Goal: Transaction & Acquisition: Book appointment/travel/reservation

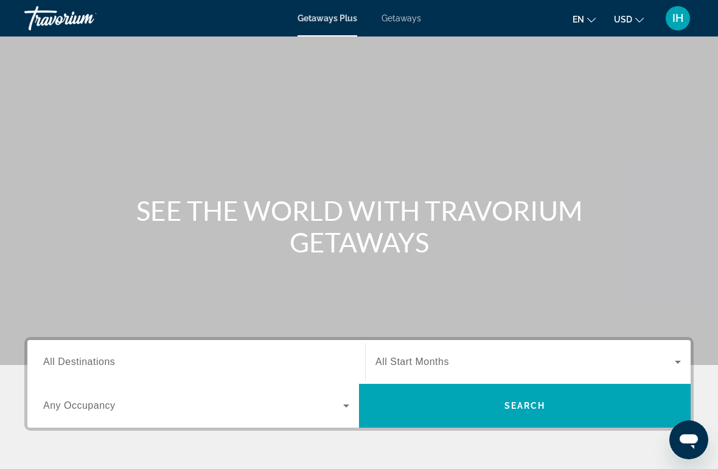
click at [313, 332] on div "Main content" at bounding box center [359, 182] width 718 height 365
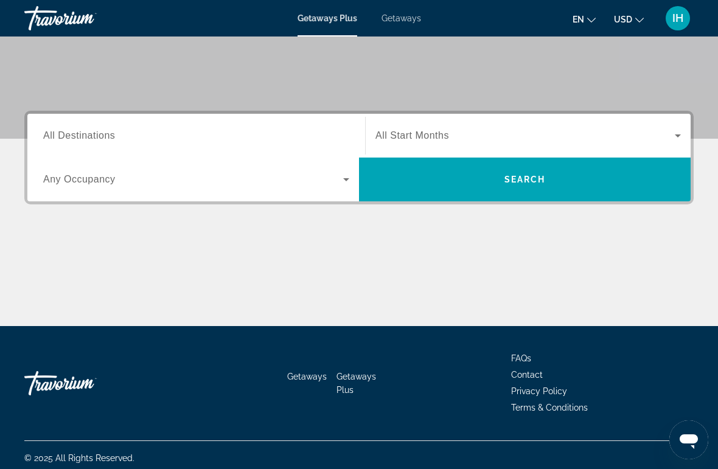
scroll to position [226, 0]
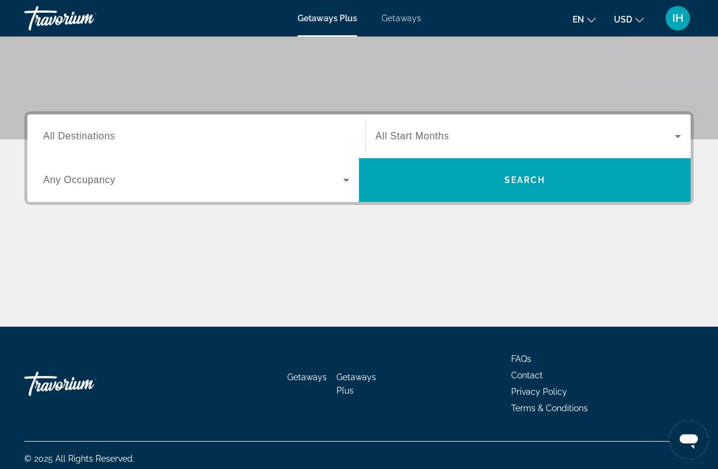
click at [170, 137] on input "Destination All Destinations" at bounding box center [196, 137] width 306 height 15
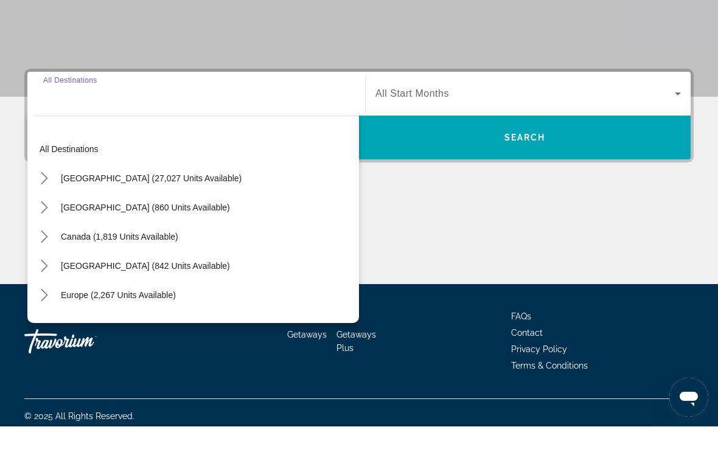
scroll to position [232, 0]
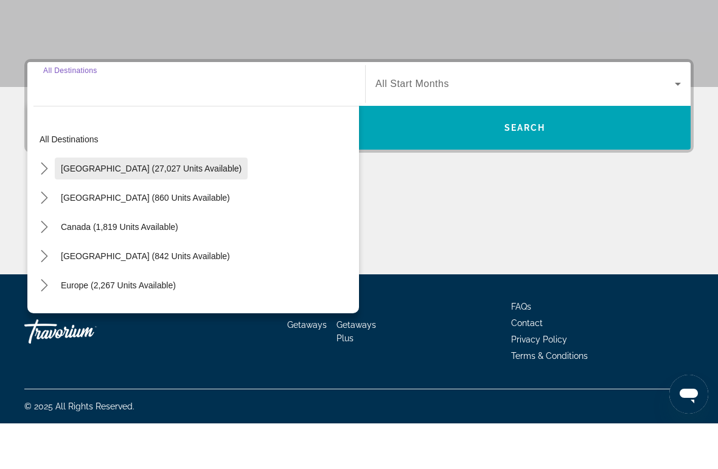
click at [186, 209] on span "[GEOGRAPHIC_DATA] (27,027 units available)" at bounding box center [151, 214] width 181 height 10
type input "**********"
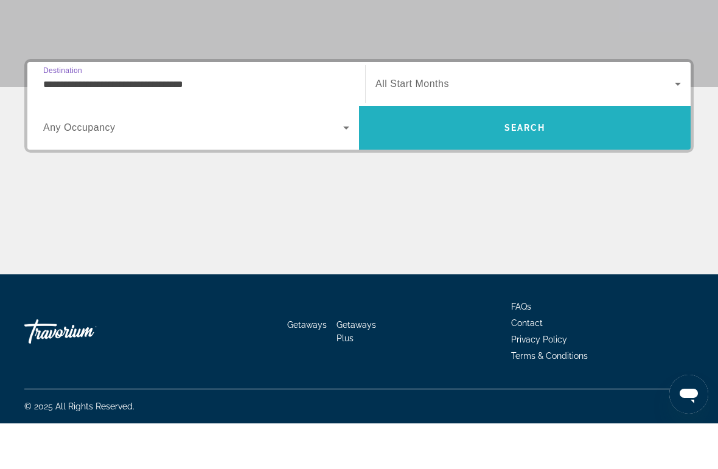
click at [519, 152] on span "Search" at bounding box center [525, 174] width 332 height 44
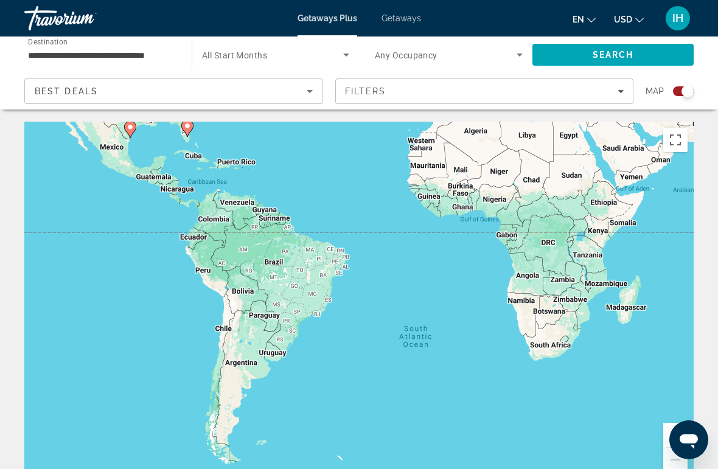
click at [342, 218] on div "To activate drag with keyboard, press Alt + Enter. Once in keyboard drag state,…" at bounding box center [358, 304] width 669 height 365
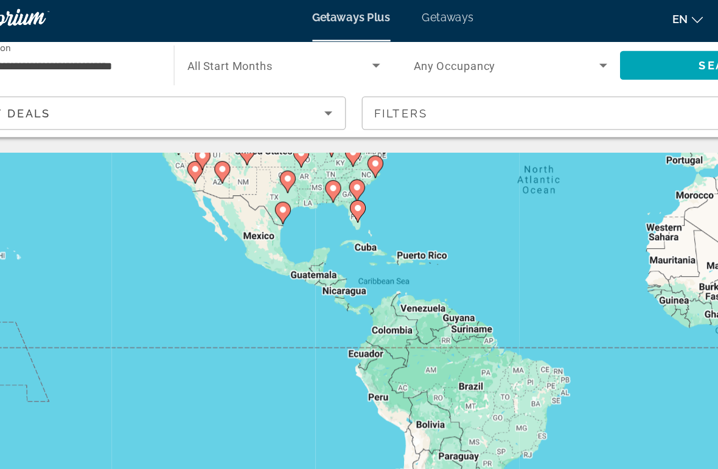
click at [59, 48] on input "**********" at bounding box center [102, 55] width 148 height 15
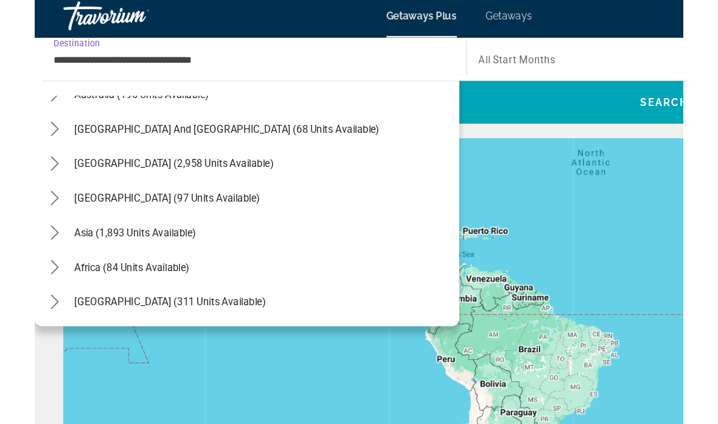
scroll to position [1278, 0]
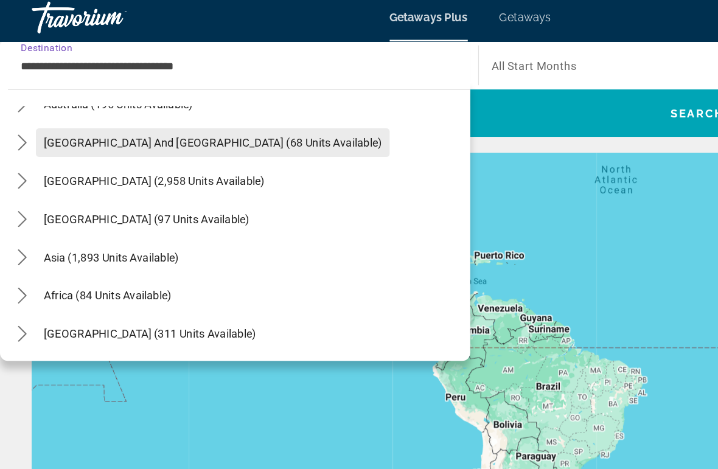
click at [178, 110] on span "[GEOGRAPHIC_DATA] and [GEOGRAPHIC_DATA] (68 units available)" at bounding box center [162, 114] width 258 height 10
type input "**********"
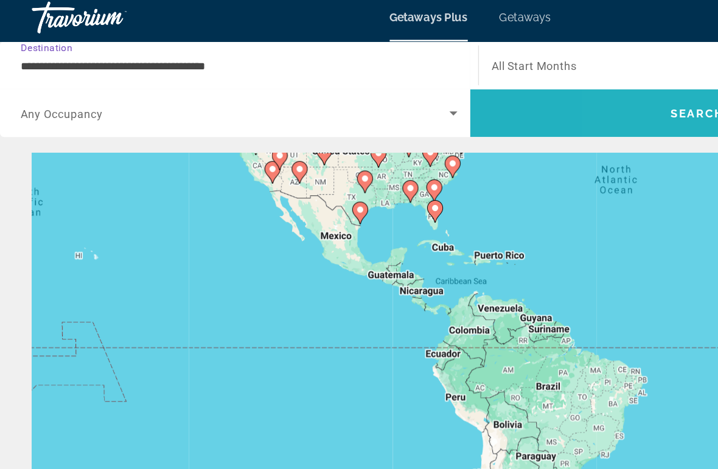
click at [517, 88] on span "Search" at bounding box center [532, 91] width 41 height 10
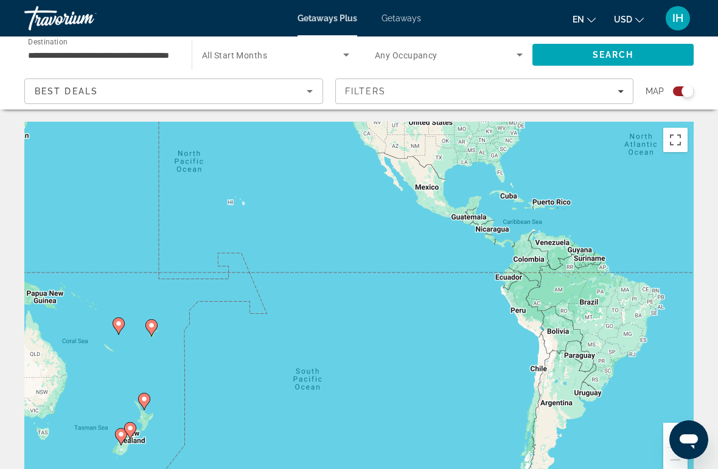
click at [156, 79] on div "Best Deals" at bounding box center [174, 96] width 278 height 34
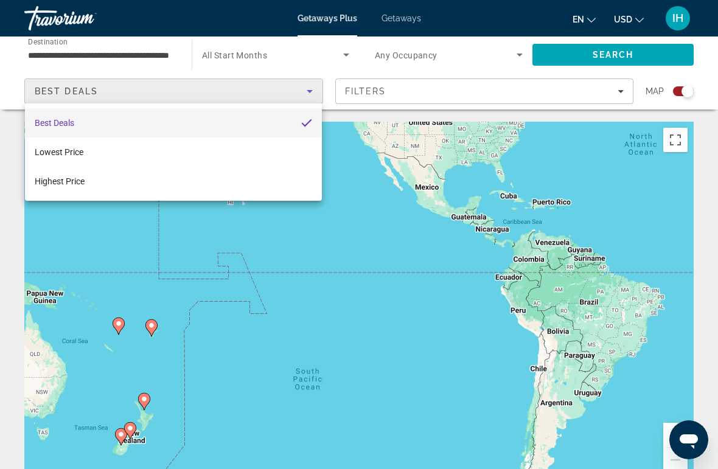
click at [295, 80] on div at bounding box center [359, 234] width 718 height 469
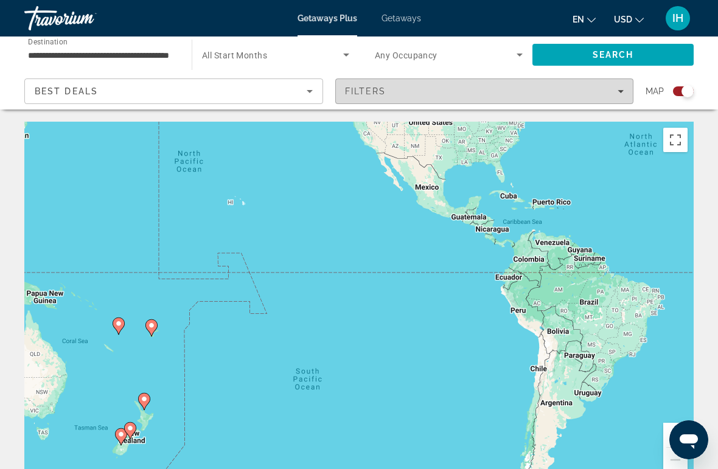
click at [449, 80] on span "Filters" at bounding box center [485, 91] width 298 height 29
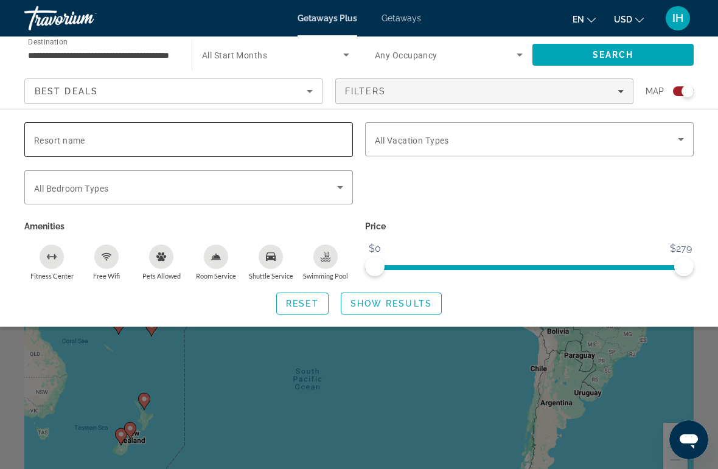
click at [143, 138] on input "Resort name" at bounding box center [188, 140] width 309 height 15
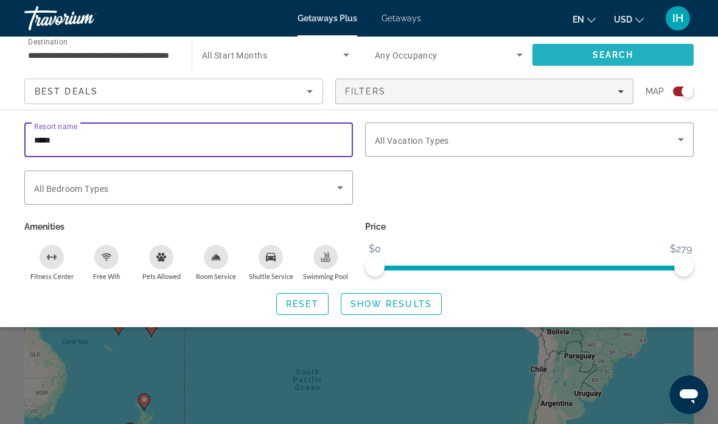
click at [641, 52] on span "Search" at bounding box center [613, 54] width 161 height 29
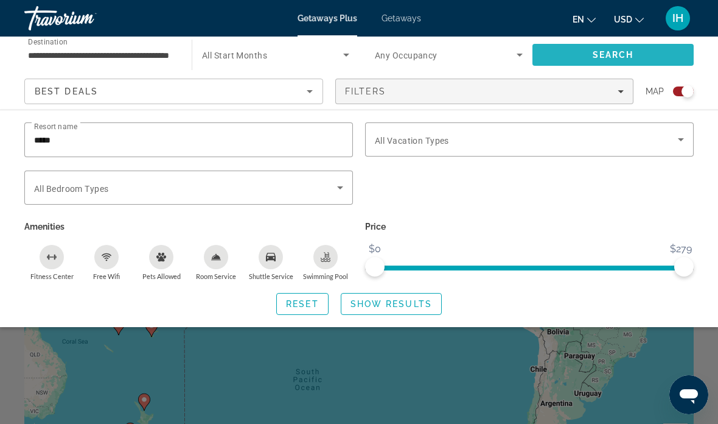
click at [655, 54] on span "Search" at bounding box center [613, 54] width 161 height 29
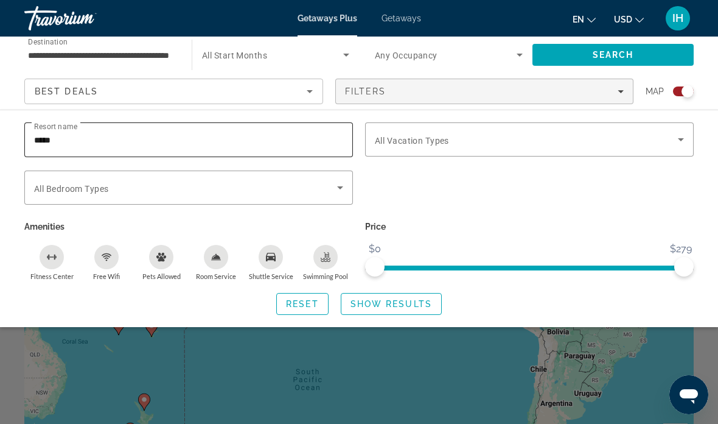
click at [130, 141] on input "*****" at bounding box center [188, 140] width 309 height 15
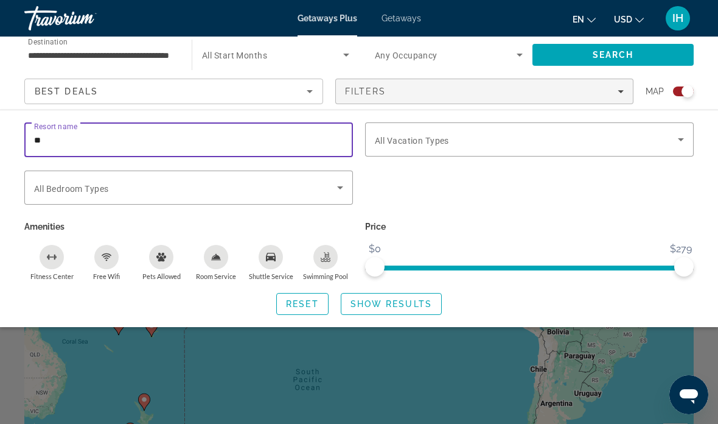
type input "*"
type input "********"
click at [638, 50] on span "Search" at bounding box center [613, 54] width 161 height 29
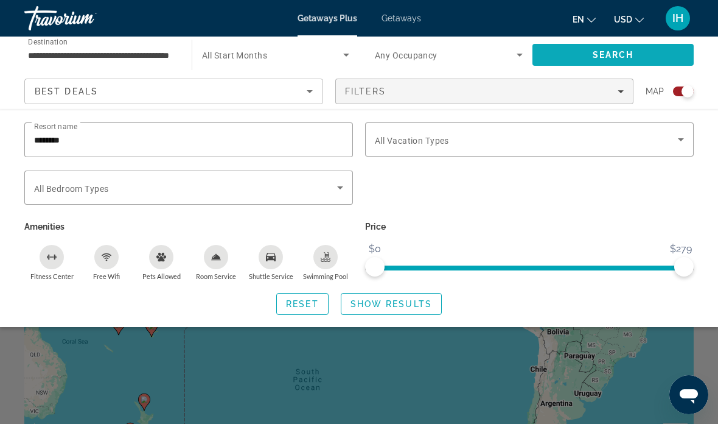
click at [638, 58] on span "Search" at bounding box center [613, 54] width 161 height 29
click at [402, 22] on span "Getaways" at bounding box center [402, 18] width 40 height 10
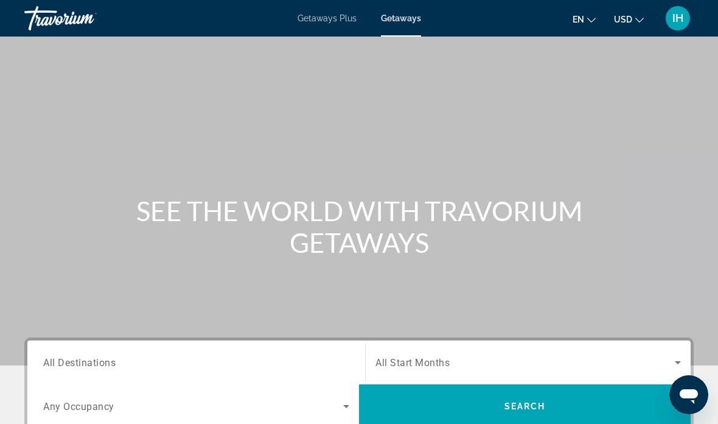
click at [211, 362] on input "Destination All Destinations" at bounding box center [196, 362] width 306 height 15
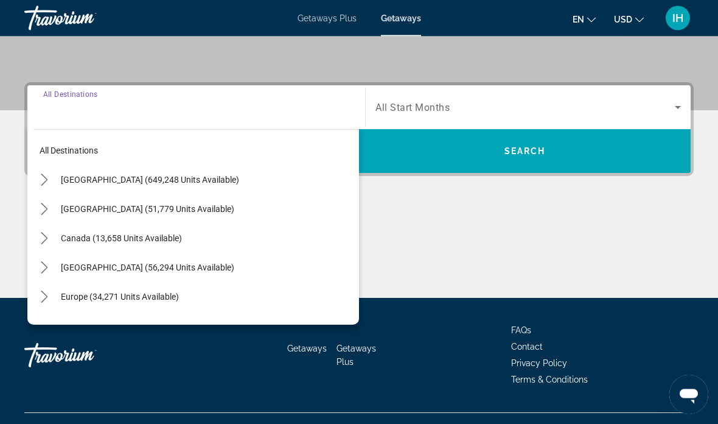
scroll to position [278, 0]
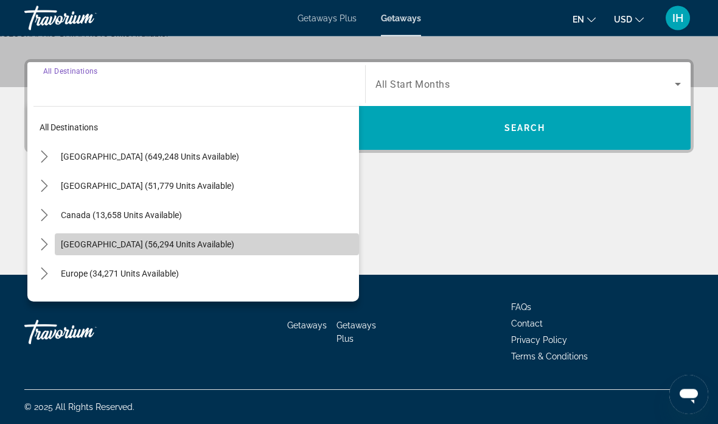
click at [153, 247] on span "[GEOGRAPHIC_DATA] (56,294 units available)" at bounding box center [147, 245] width 173 height 10
type input "**********"
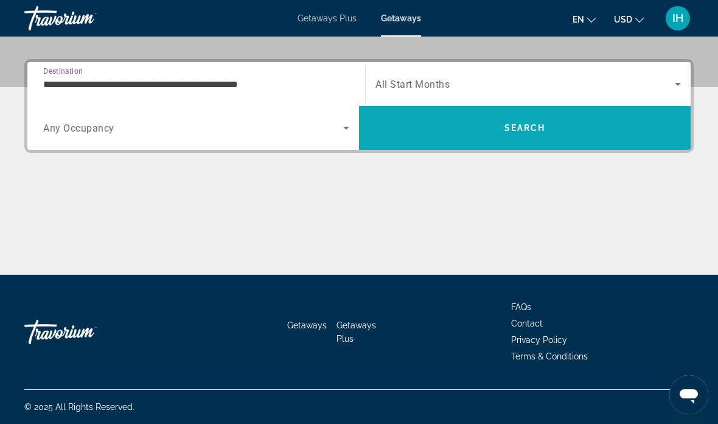
click at [556, 133] on span "Search" at bounding box center [525, 127] width 332 height 29
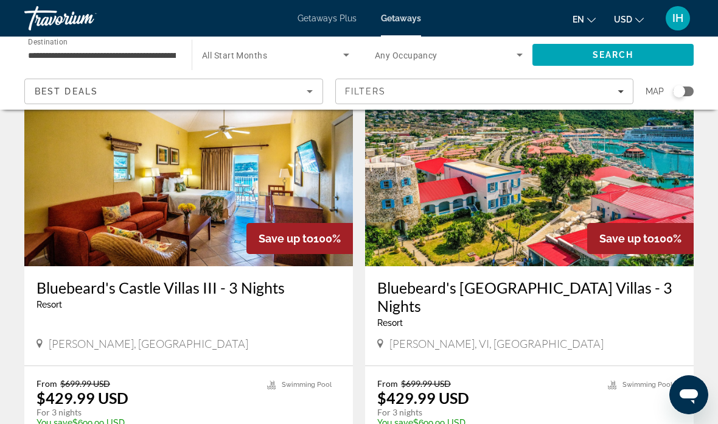
scroll to position [940, 0]
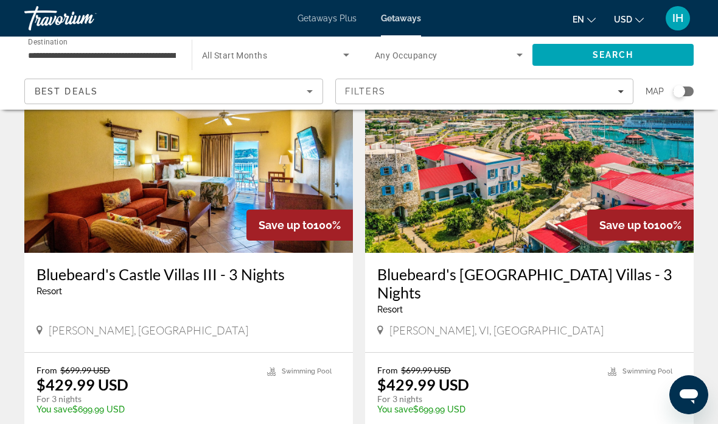
click at [38, 352] on div "From $699.99 USD $429.99 USD For 3 nights You save $699.99 USD temp 3.9 [GEOGRA…" at bounding box center [188, 408] width 329 height 113
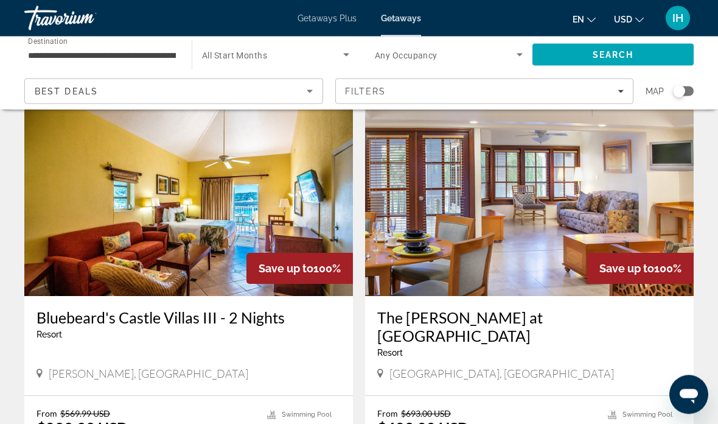
scroll to position [0, 0]
